Goal: Obtain resource: Download file/media

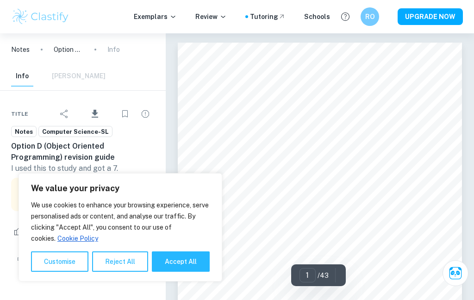
click at [192, 264] on button "Accept All" at bounding box center [181, 261] width 58 height 20
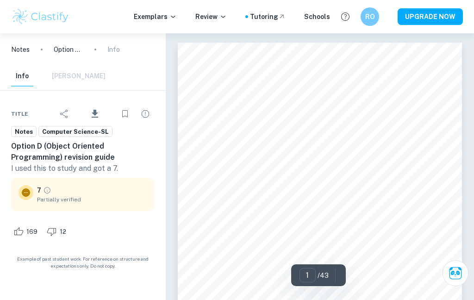
checkbox input "true"
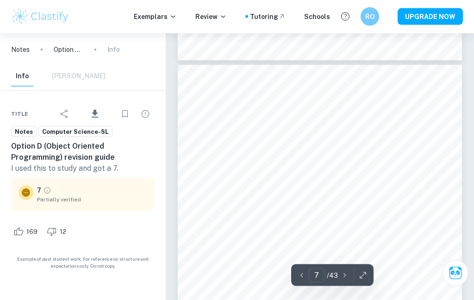
scroll to position [2512, 0]
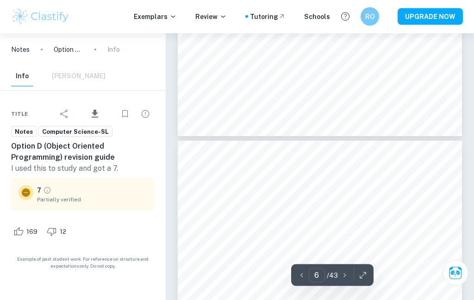
type input "5"
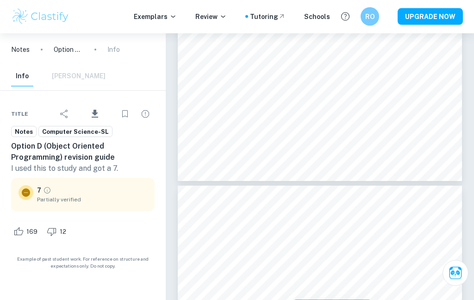
scroll to position [1982, 0]
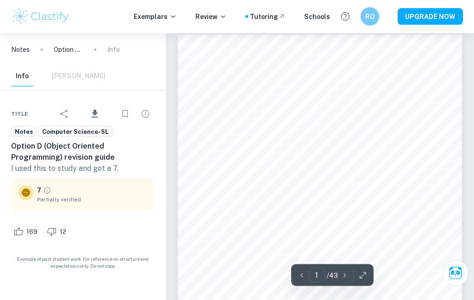
scroll to position [8, 0]
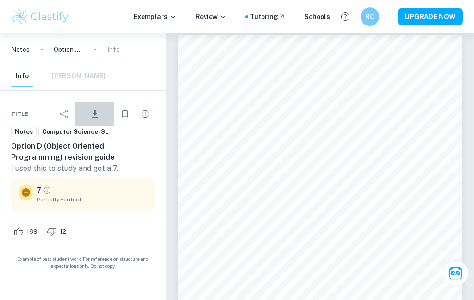
click at [98, 117] on icon "Download" at bounding box center [95, 114] width 6 height 8
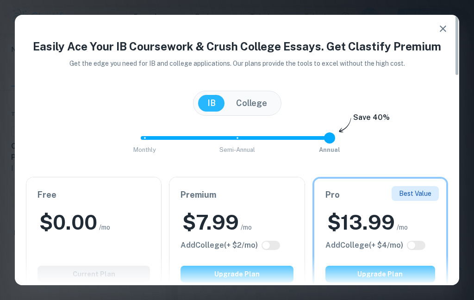
scroll to position [0, 0]
click at [452, 12] on div "Easily Ace Your IB Coursework & Crush College Essays. Get Clastify Premium Get …" at bounding box center [237, 150] width 474 height 300
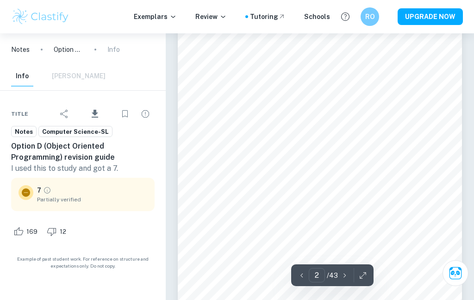
scroll to position [501, 0]
type input "5"
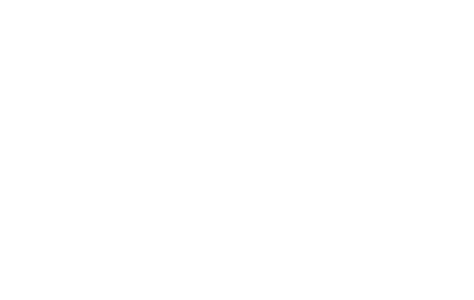
scroll to position [2229, 0]
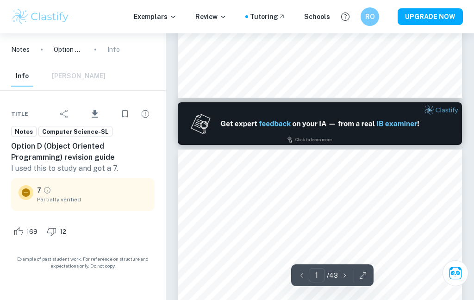
type input "2"
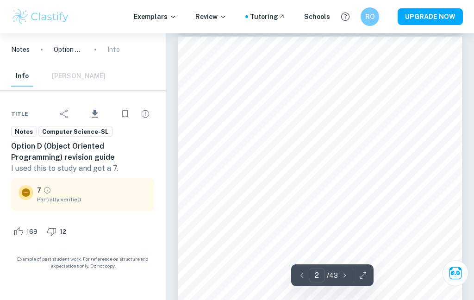
scroll to position [458, 0]
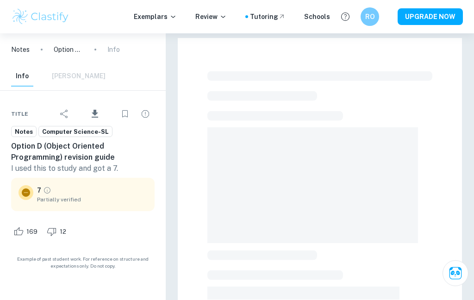
scroll to position [0, 0]
